Goal: Navigation & Orientation: Find specific page/section

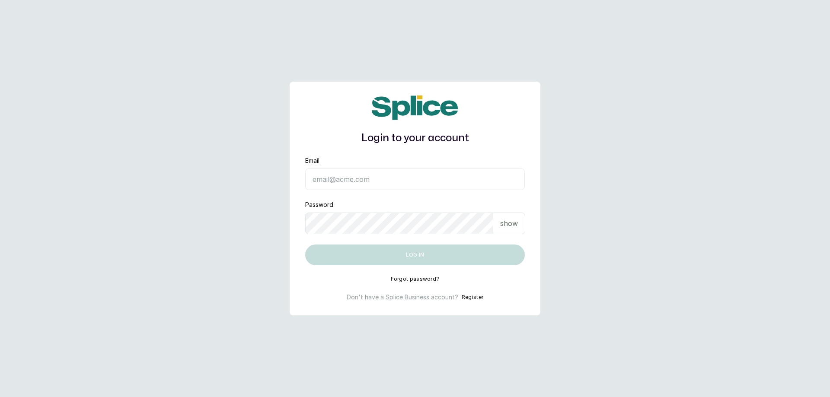
type input "skin101ngmarketing@gmail.com"
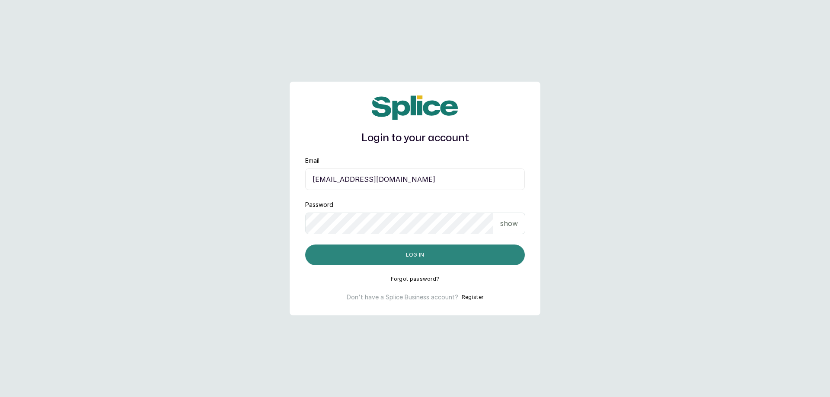
click at [401, 256] on button "Log in" at bounding box center [415, 255] width 220 height 21
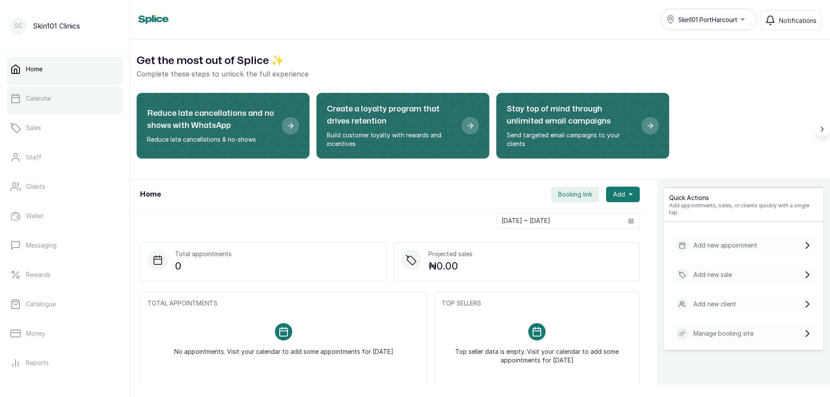
click at [45, 99] on p "Calendar" at bounding box center [39, 98] width 26 height 9
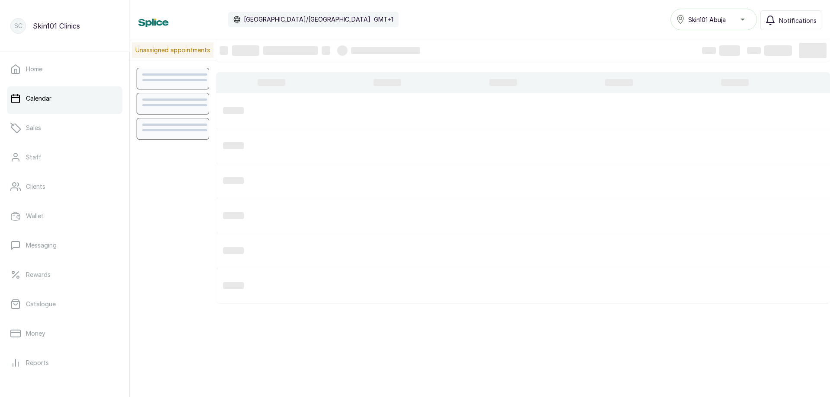
scroll to position [291, 0]
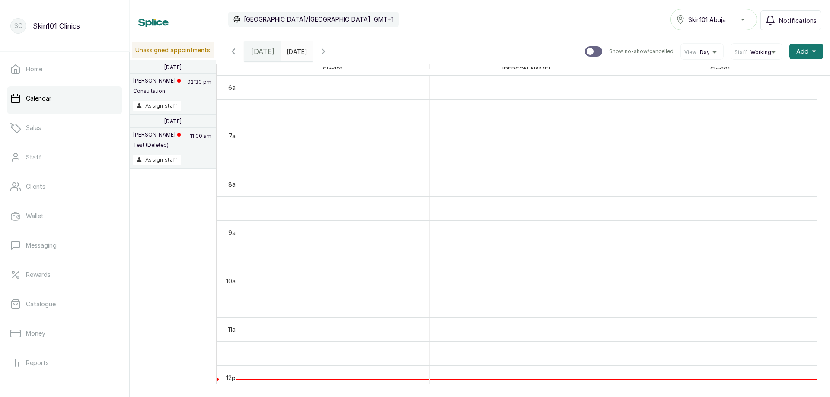
click at [726, 22] on span "Skin101 Abuja" at bounding box center [707, 19] width 38 height 9
click at [726, 65] on li "Skin101 [GEOGRAPHIC_DATA]" at bounding box center [714, 57] width 86 height 17
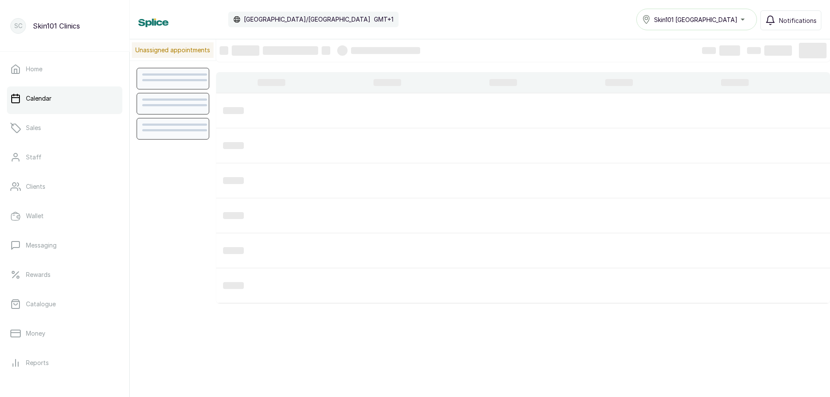
scroll to position [291, 0]
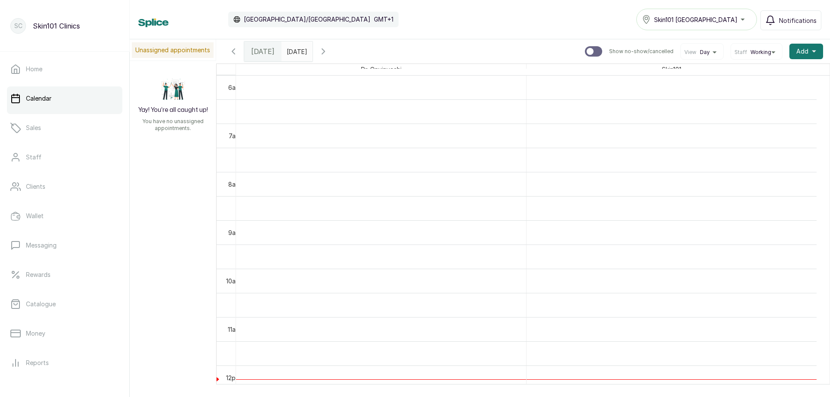
click at [744, 21] on div "Skin101 [GEOGRAPHIC_DATA]" at bounding box center [696, 19] width 109 height 10
click at [598, 23] on div "Calendar [GEOGRAPHIC_DATA]/[GEOGRAPHIC_DATA] GMT+1 Skin101 Lagos Skin101 PortHa…" at bounding box center [479, 20] width 683 height 22
click at [58, 74] on link "Home" at bounding box center [64, 69] width 115 height 24
